Goal: Book appointment/travel/reservation

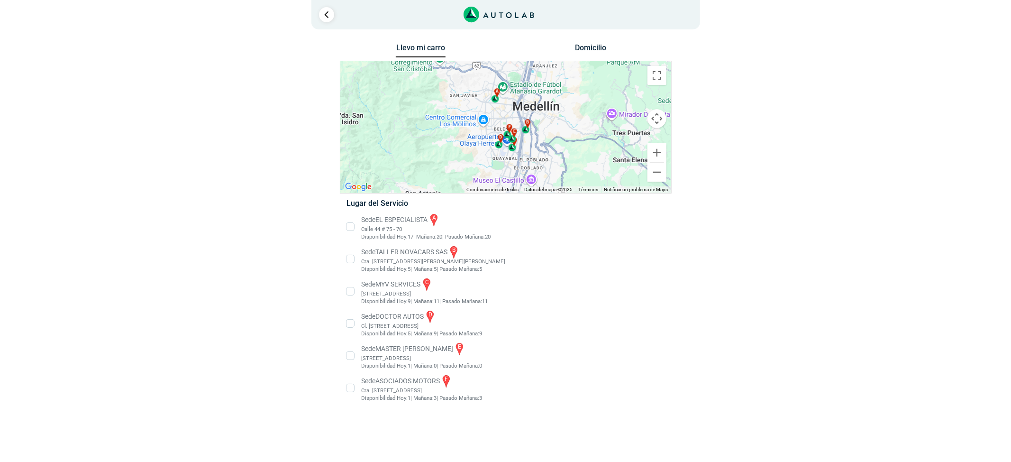
click at [440, 359] on li "Sede MASTER MOTRIZ e [STREET_ADDRESS]" at bounding box center [505, 355] width 332 height 28
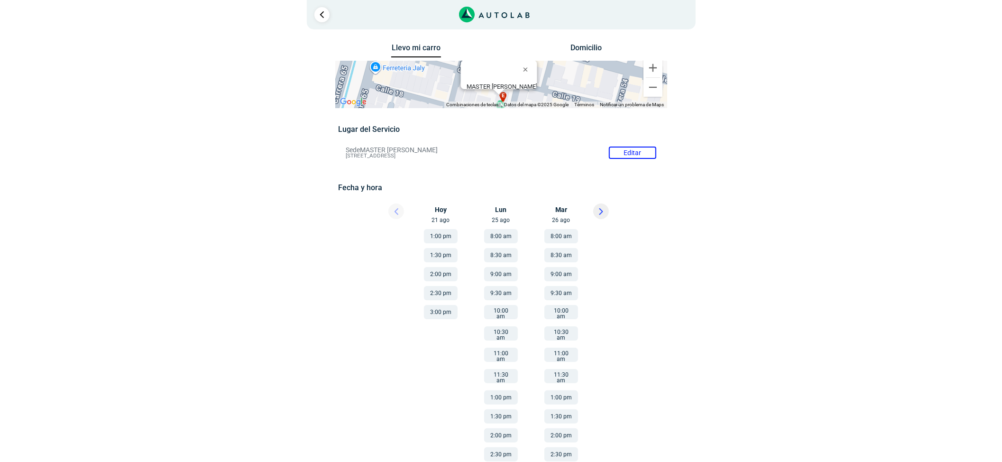
click at [600, 213] on icon at bounding box center [600, 212] width 3 height 6
click at [399, 211] on button at bounding box center [396, 211] width 16 height 16
click at [603, 213] on button at bounding box center [601, 211] width 16 height 16
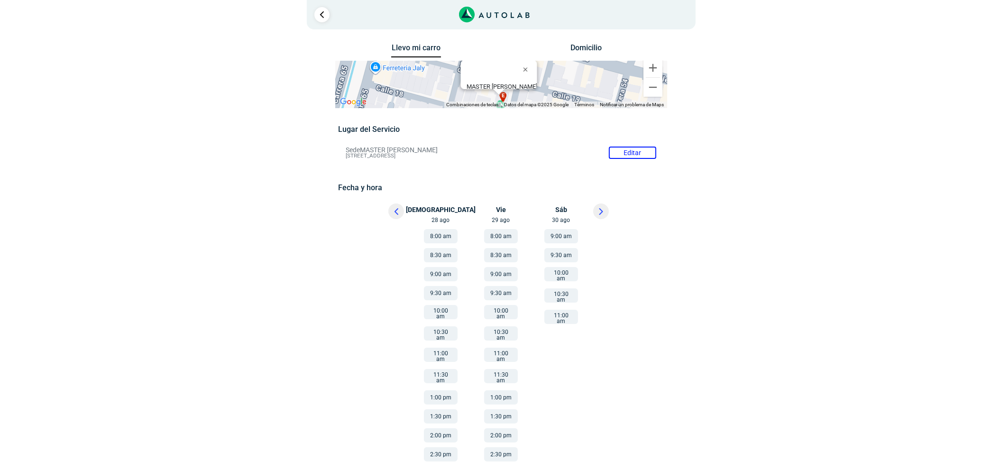
scroll to position [21, 0]
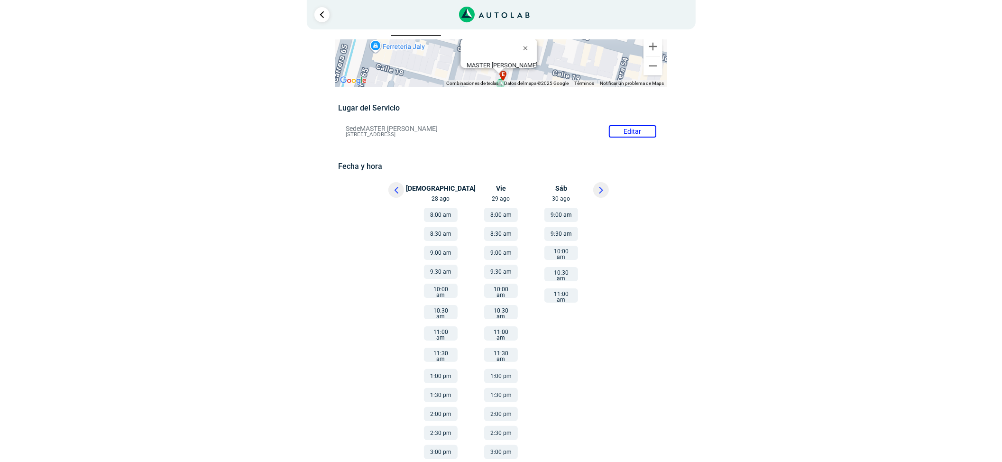
click at [447, 390] on button "1:30 pm" at bounding box center [441, 395] width 34 height 14
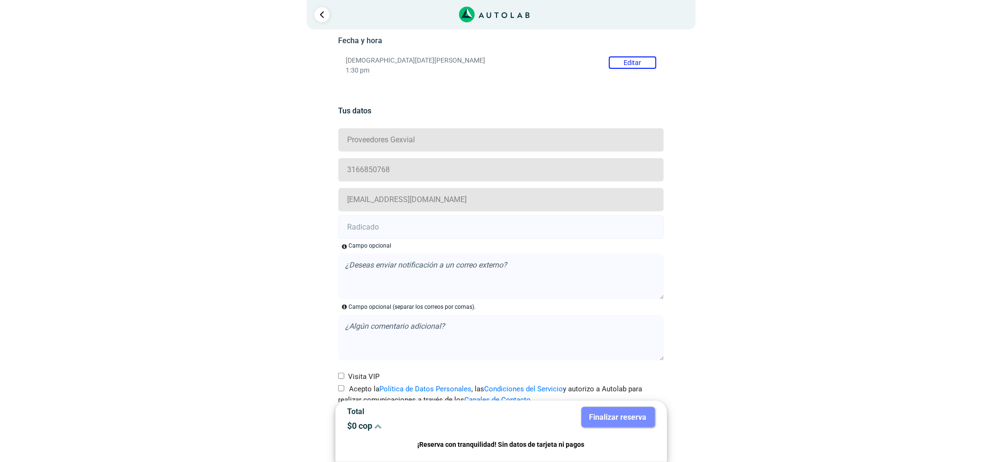
scroll to position [172, 0]
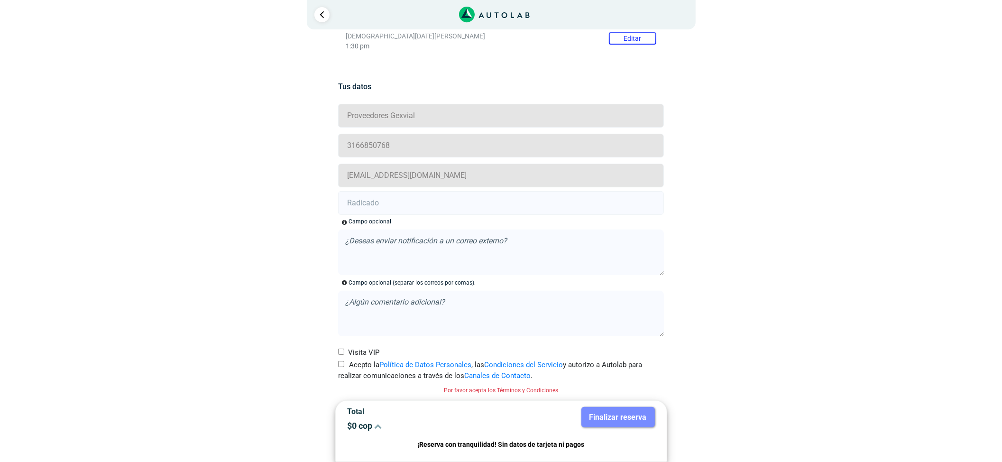
click at [336, 356] on div "Visita VIP" at bounding box center [501, 352] width 340 height 11
click at [345, 364] on label "Acepto la Política de Datos Personales , las Condiciones del Servicio y autoriz…" at bounding box center [501, 369] width 326 height 21
click at [344, 364] on input "Acepto la Política de Datos Personales , las Condiciones del Servicio y autoriz…" at bounding box center [341, 364] width 6 height 6
checkbox input "true"
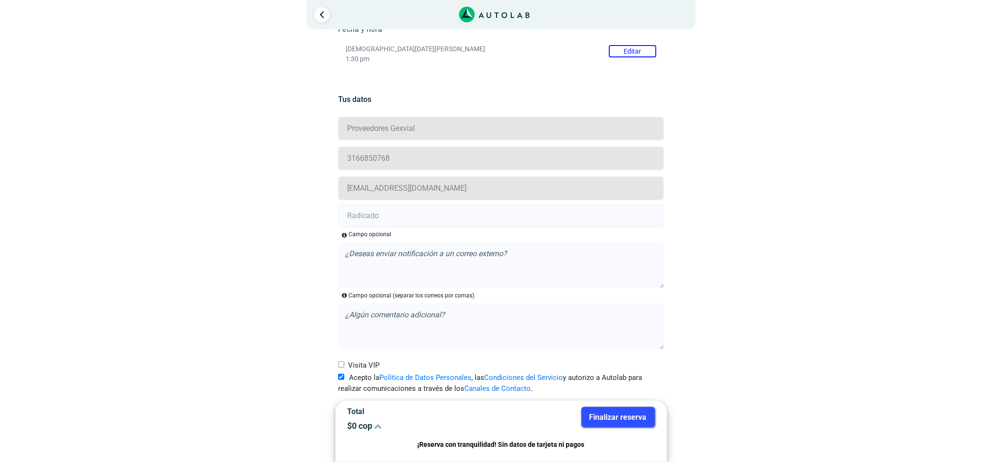
scroll to position [159, 0]
click at [374, 228] on form "Proveedores Gexvial 3166850768 [EMAIL_ADDRESS][DOMAIN_NAME] Campo opcional , la…" at bounding box center [501, 255] width 326 height 280
click at [367, 211] on input "text" at bounding box center [501, 216] width 326 height 24
click at [380, 211] on input "text" at bounding box center [501, 216] width 326 height 24
paste input "20904180"
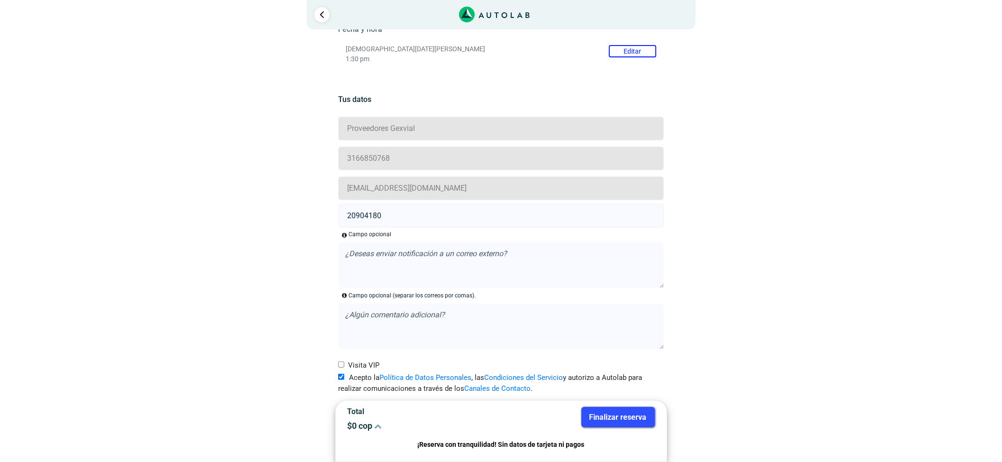
type input "20904180"
click at [609, 413] on button "Finalizar reserva" at bounding box center [617, 417] width 73 height 20
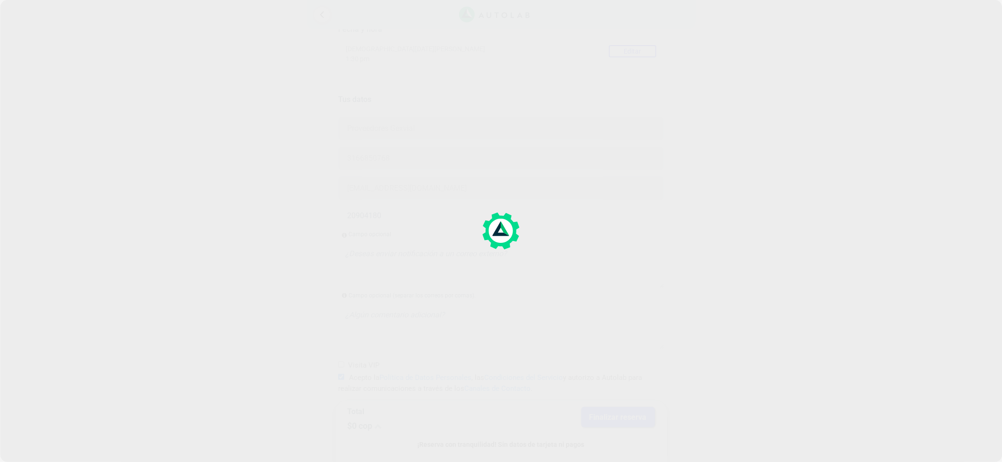
scroll to position [0, 0]
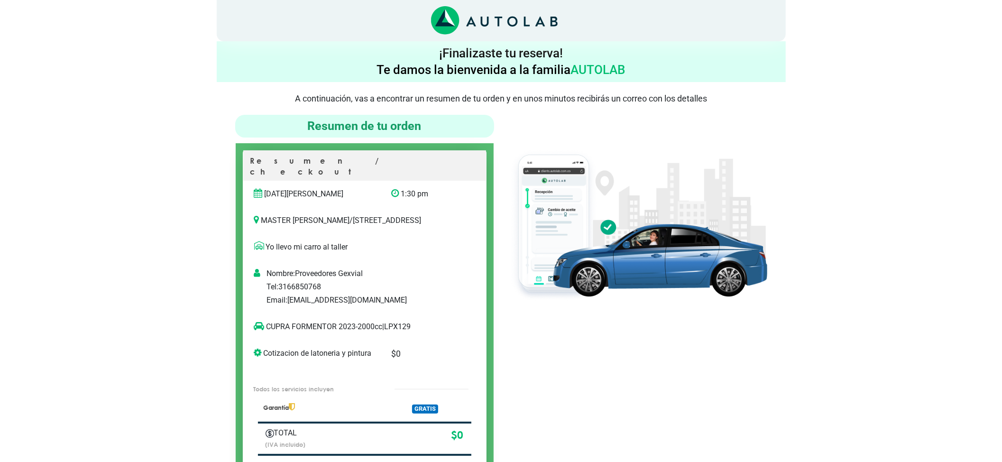
scroll to position [63, 0]
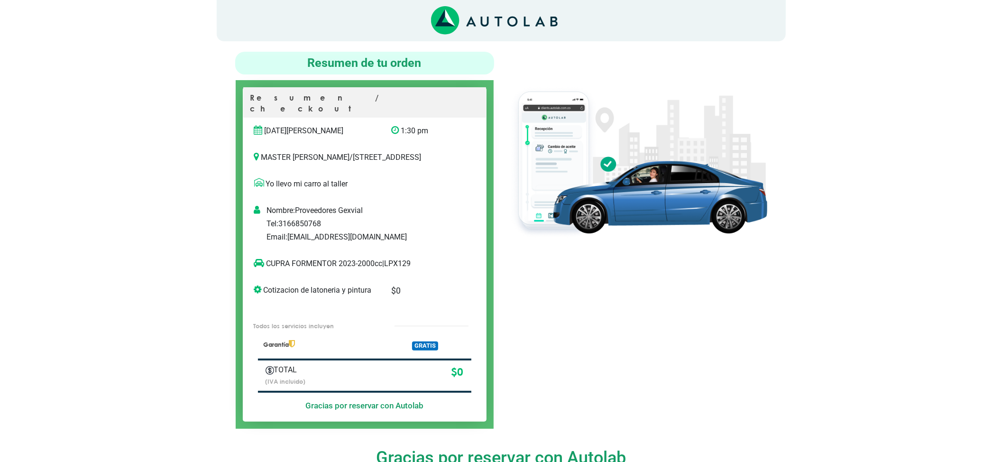
click at [400, 264] on p "CUPRA FORMENTOR 2023-2000cc | LPX129" at bounding box center [355, 263] width 202 height 11
copy p "LPX129"
copy p "CUPRA FORMENTOR"
drag, startPoint x: 336, startPoint y: 263, endPoint x: 266, endPoint y: 257, distance: 70.4
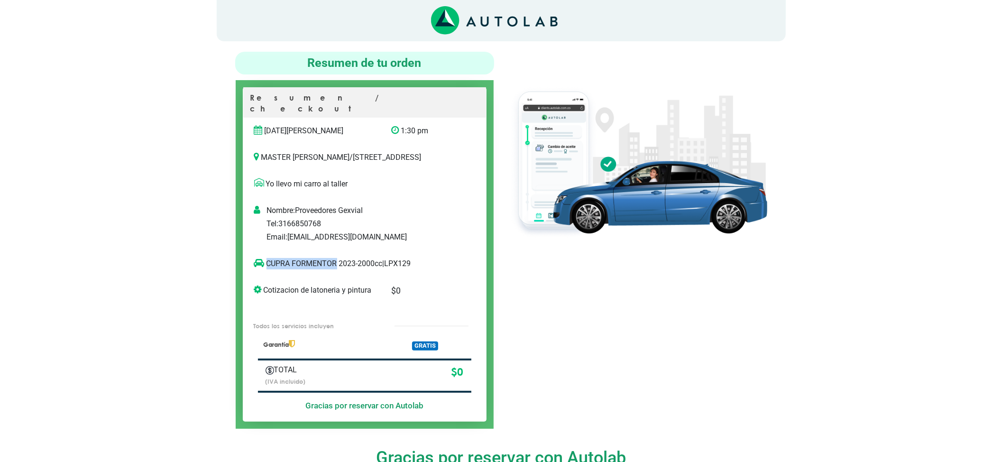
click at [266, 257] on div "CUPRA FORMENTOR 2023-2000cc | LPX129" at bounding box center [364, 263] width 243 height 27
click at [556, 276] on div at bounding box center [637, 240] width 273 height 377
